Goal: Transaction & Acquisition: Purchase product/service

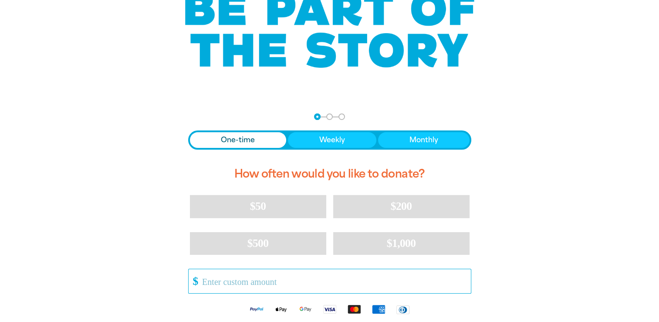
click at [244, 281] on input "Other Amount" at bounding box center [333, 281] width 275 height 24
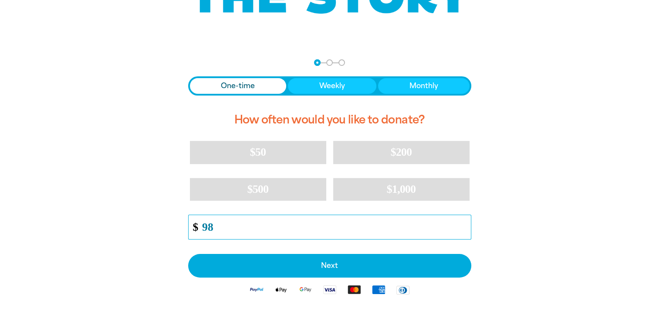
scroll to position [174, 0]
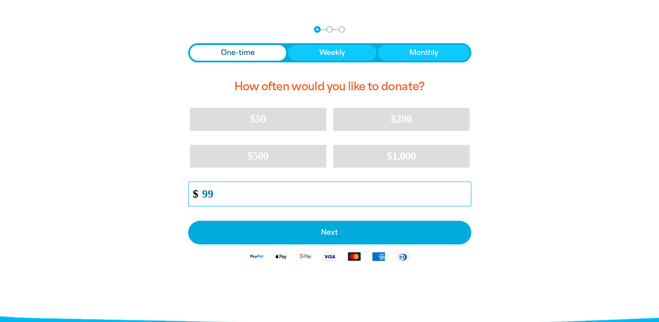
click at [466, 190] on input "99" at bounding box center [333, 194] width 275 height 24
type input "100"
click at [466, 190] on input "100" at bounding box center [333, 194] width 275 height 24
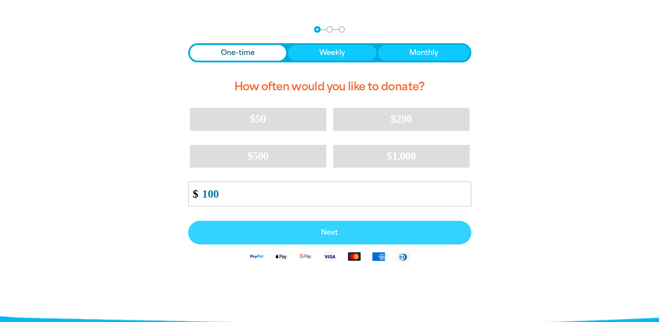
click at [335, 233] on span "Next" at bounding box center [330, 232] width 264 height 7
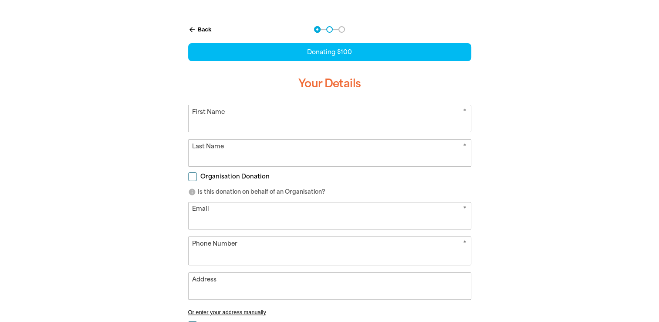
select select "AU"
click at [227, 120] on input "First Name" at bounding box center [330, 118] width 282 height 27
type input "[PERSON_NAME]"
type input "[EMAIL_ADDRESS][DOMAIN_NAME]"
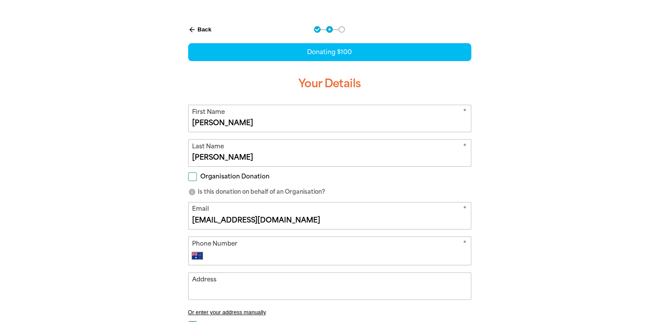
type input "[PHONE_NUMBER]"
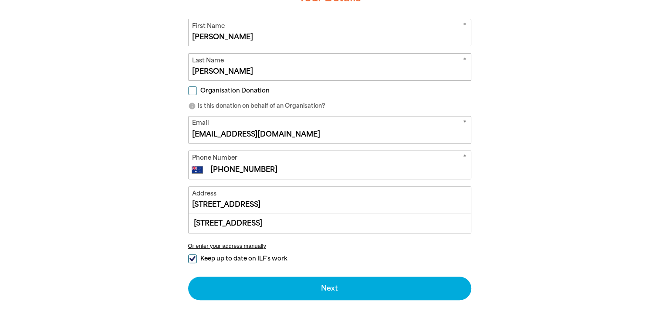
scroll to position [261, 0]
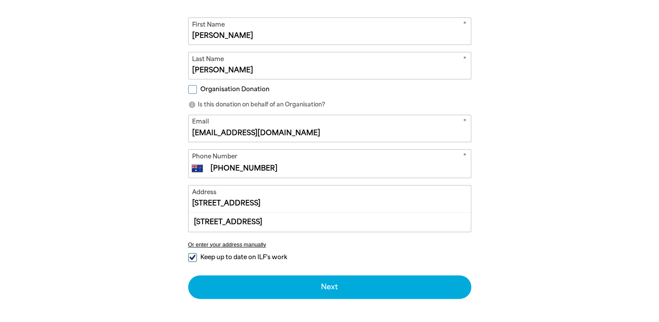
click at [326, 198] on input "[STREET_ADDRESS]" at bounding box center [330, 198] width 282 height 27
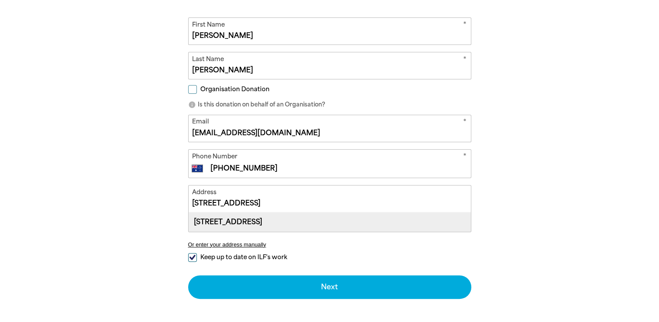
click at [314, 221] on div "[STREET_ADDRESS]" at bounding box center [330, 221] width 282 height 19
type input "[STREET_ADDRESS]"
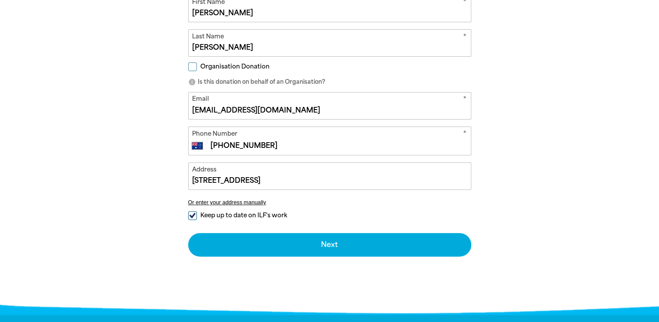
scroll to position [305, 0]
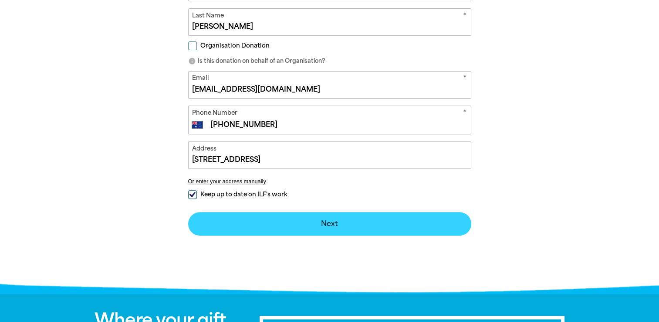
click at [333, 223] on button "Next chevron_right" at bounding box center [329, 224] width 283 height 24
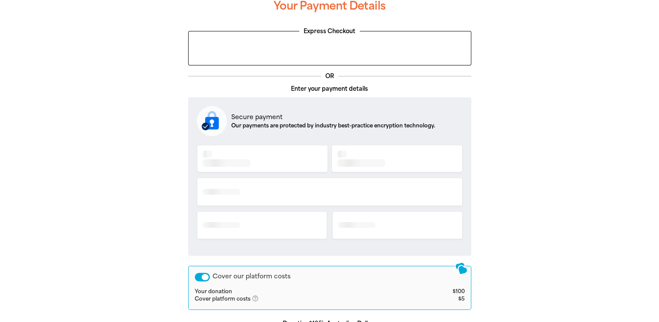
scroll to position [180, 0]
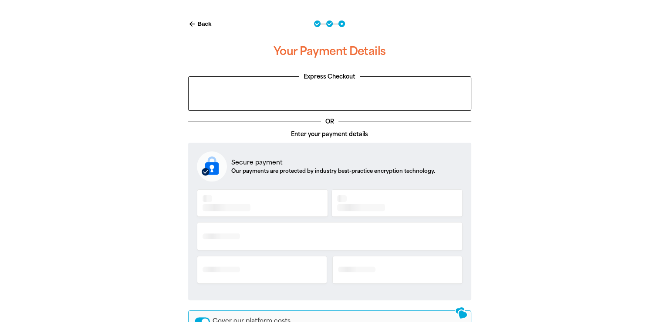
click at [248, 202] on div at bounding box center [330, 239] width 266 height 104
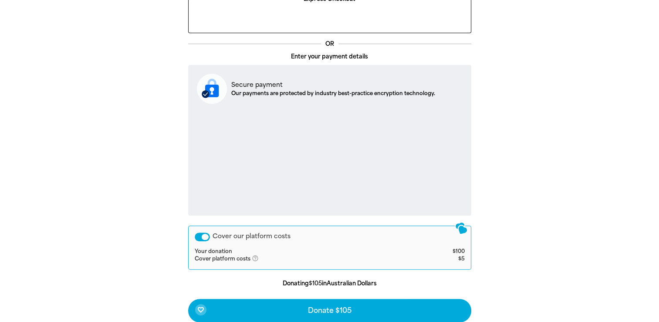
scroll to position [267, 0]
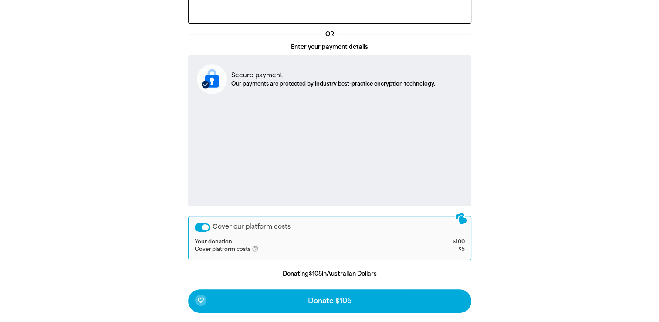
click at [200, 226] on div "Cover our platform costs" at bounding box center [202, 227] width 15 height 9
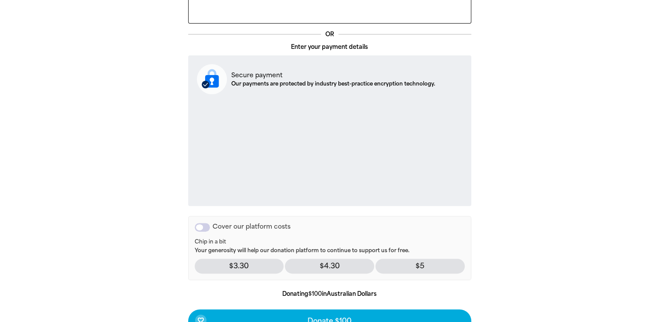
click at [205, 226] on div "Cover our platform costs" at bounding box center [202, 227] width 15 height 9
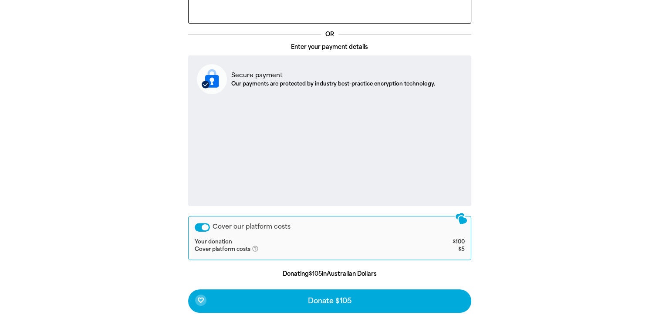
click at [199, 226] on div "Cover our platform costs" at bounding box center [202, 227] width 15 height 9
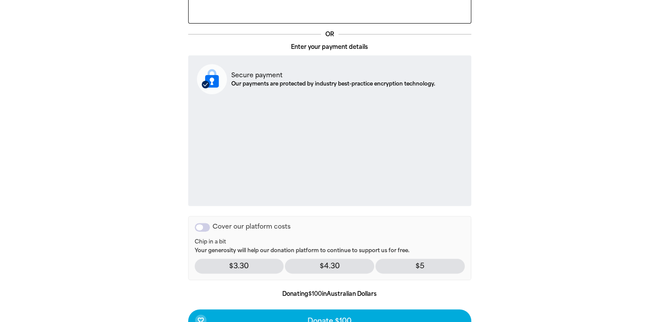
scroll to position [354, 0]
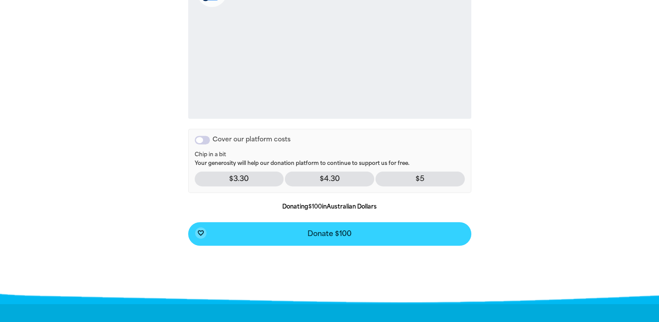
click at [345, 231] on span "Donate $100" at bounding box center [330, 233] width 44 height 7
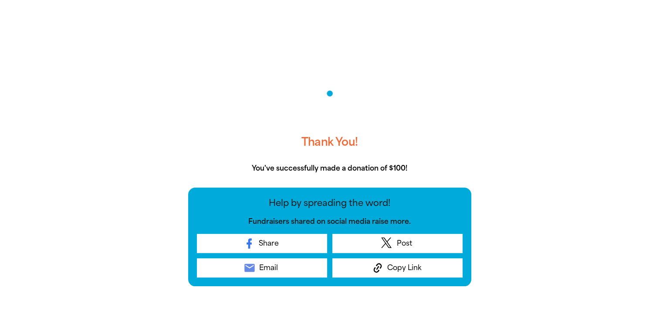
scroll to position [180, 0]
